Goal: Task Accomplishment & Management: Manage account settings

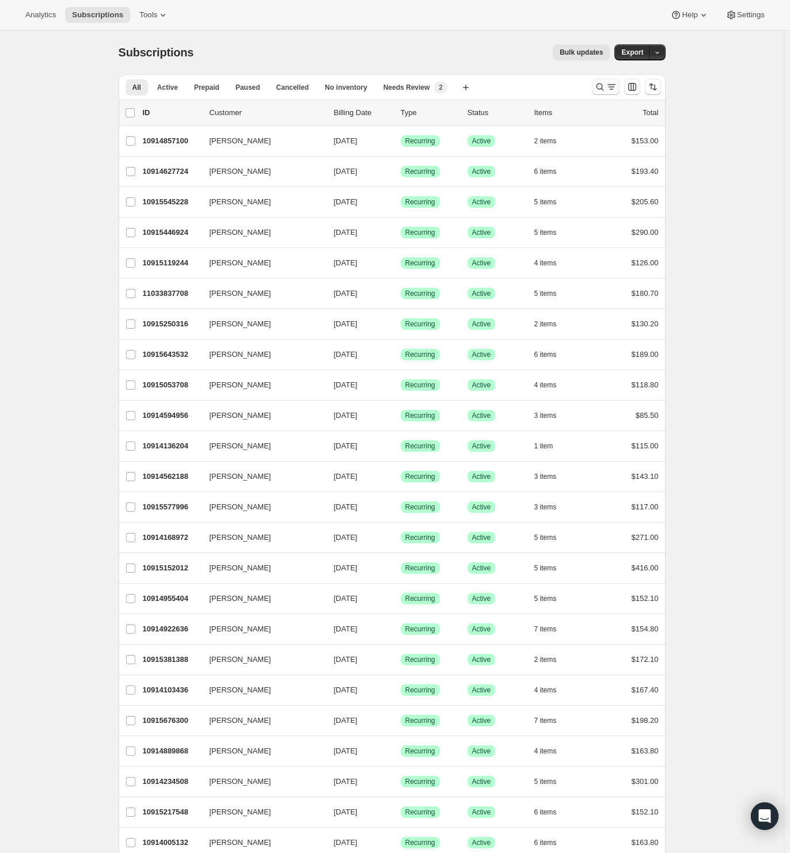
click at [615, 82] on icon "Search and filter results" at bounding box center [612, 87] width 12 height 12
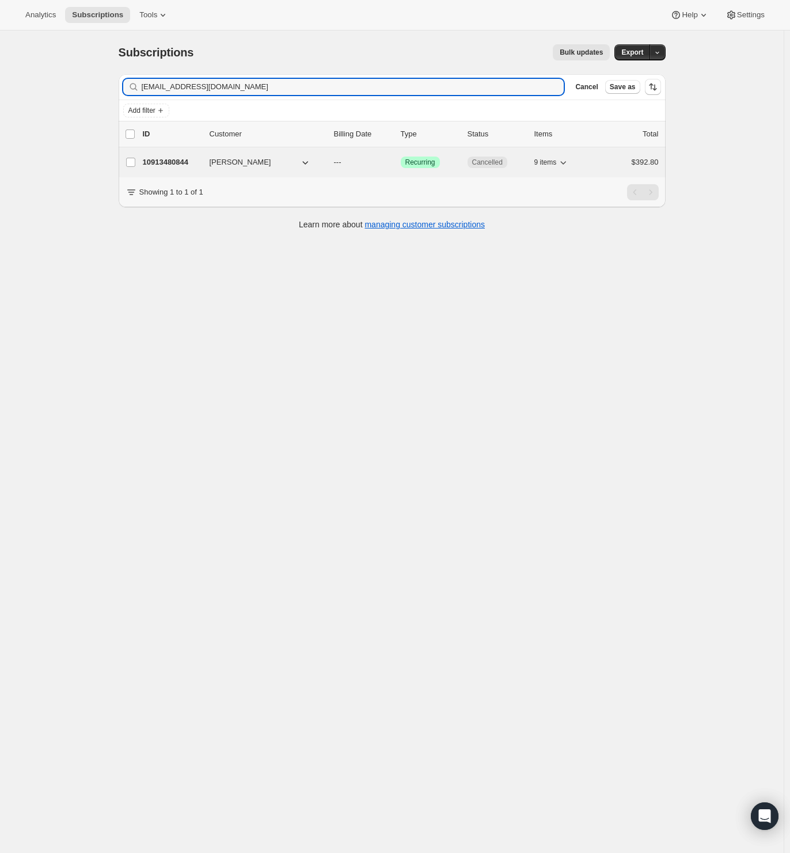
type input "[EMAIL_ADDRESS][DOMAIN_NAME]"
click at [216, 161] on span "[PERSON_NAME]" at bounding box center [241, 163] width 62 height 12
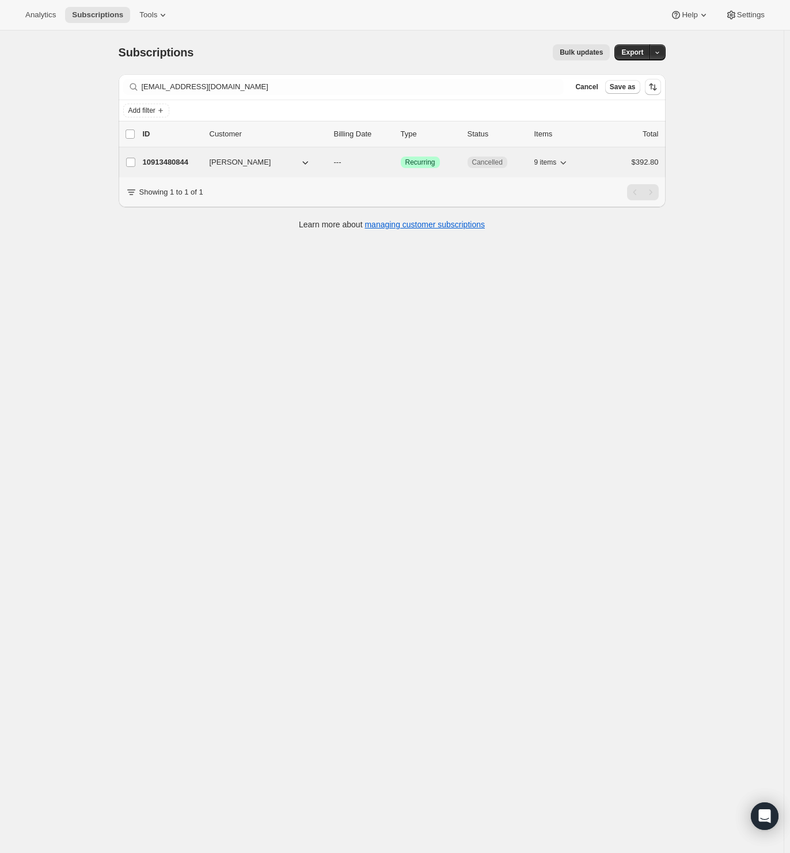
click at [233, 159] on span "[PERSON_NAME]" at bounding box center [241, 163] width 62 height 12
click at [174, 164] on p "10913480844" at bounding box center [172, 163] width 58 height 12
